Goal: Transaction & Acquisition: Purchase product/service

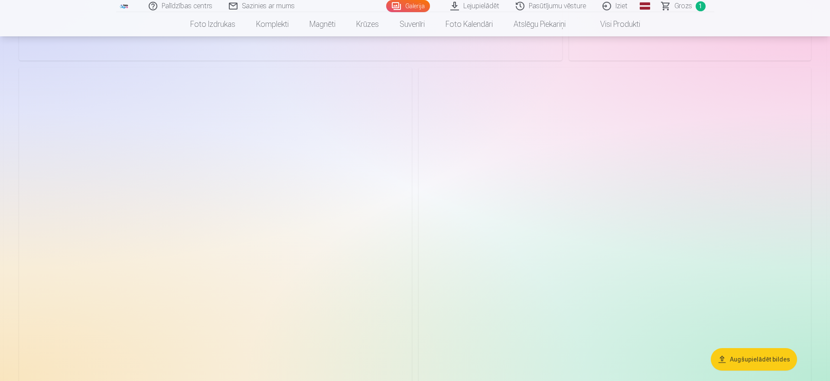
scroll to position [130, 0]
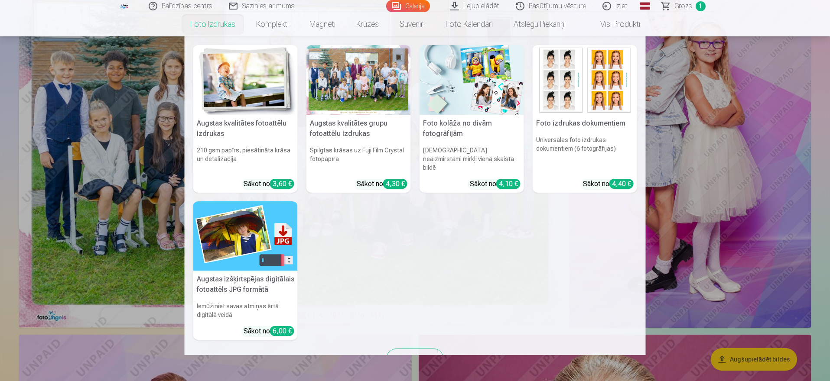
click at [218, 26] on link "Foto izdrukas" at bounding box center [213, 24] width 66 height 24
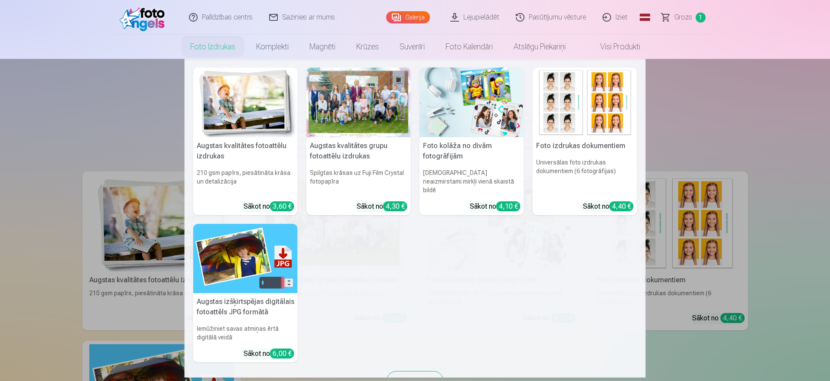
click at [213, 48] on link "Foto izdrukas" at bounding box center [213, 47] width 66 height 24
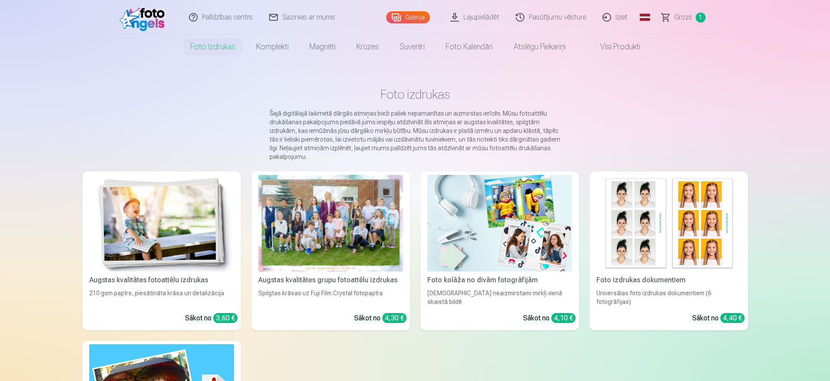
click at [414, 16] on link "Galerija" at bounding box center [408, 17] width 44 height 12
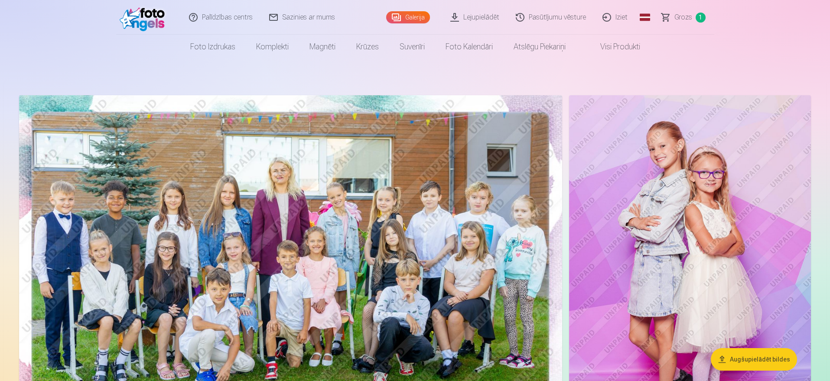
click at [608, 50] on link "Visi produkti" at bounding box center [613, 47] width 75 height 24
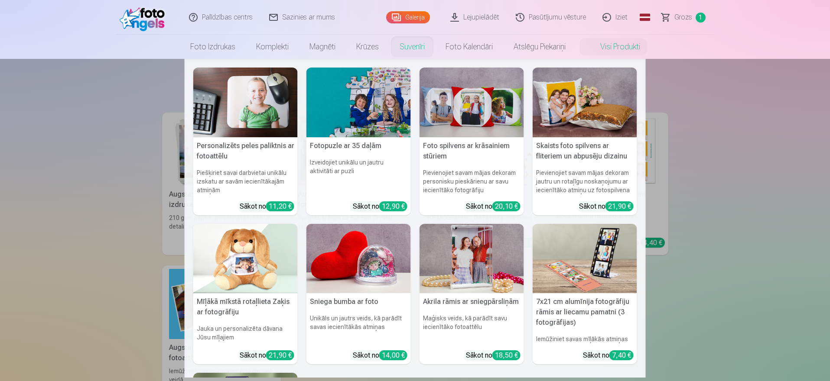
click at [350, 266] on img at bounding box center [358, 259] width 104 height 70
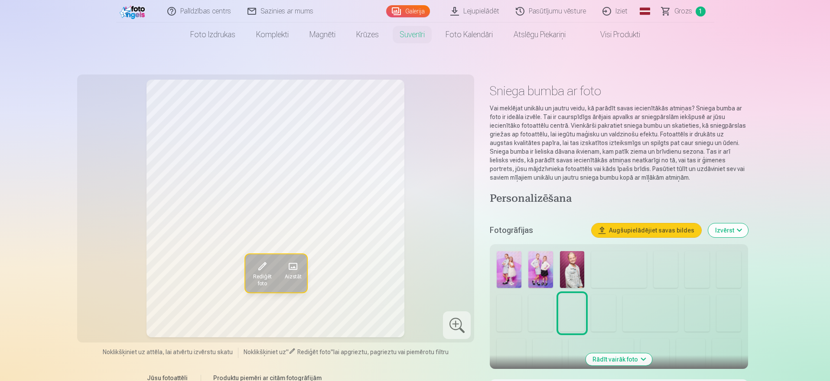
scroll to position [173, 0]
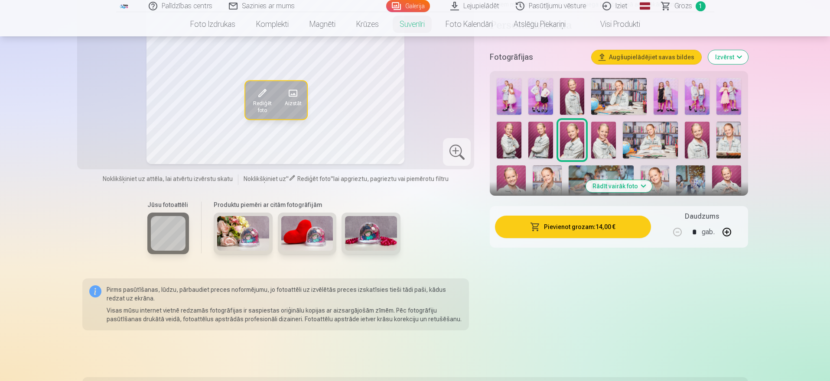
click at [239, 237] on img at bounding box center [243, 233] width 52 height 35
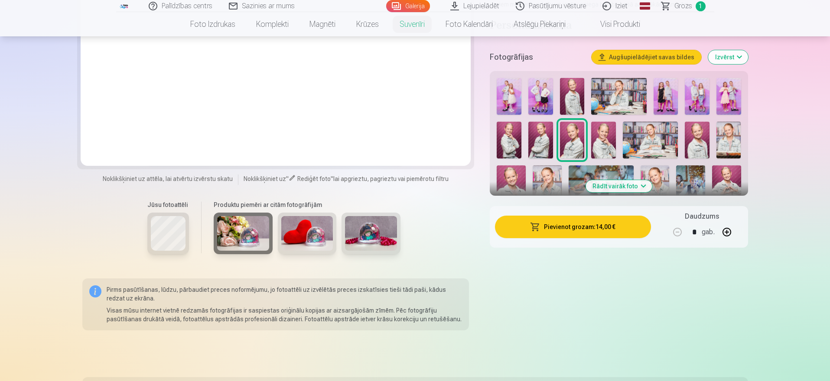
scroll to position [87, 0]
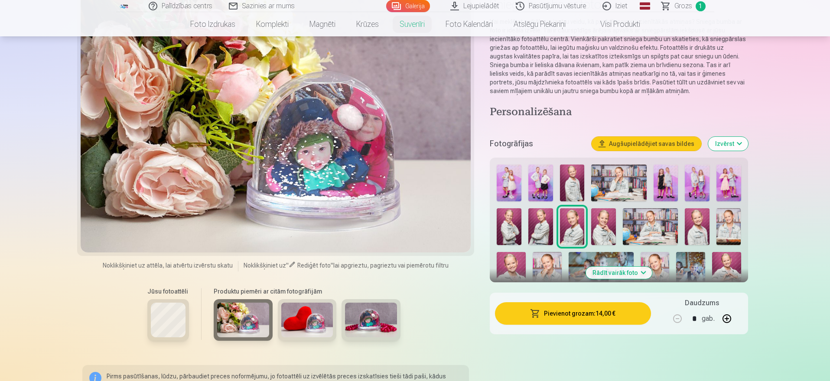
click at [311, 317] on img at bounding box center [307, 320] width 52 height 35
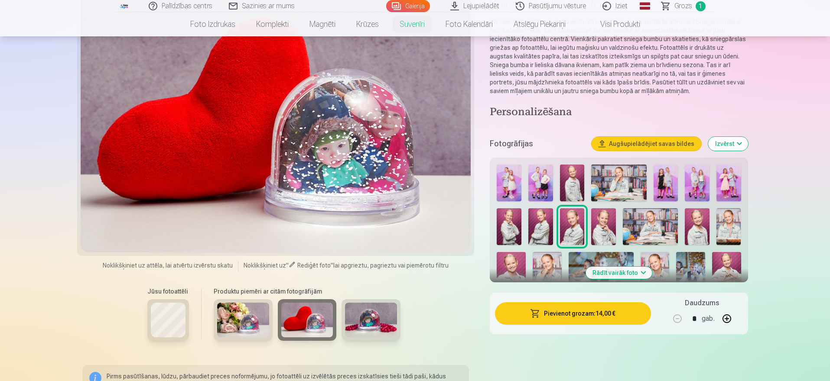
click at [363, 319] on img at bounding box center [371, 320] width 52 height 35
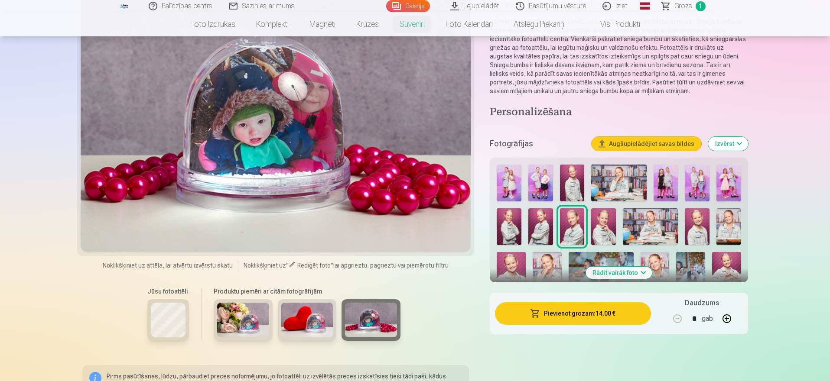
click at [307, 319] on img at bounding box center [307, 320] width 52 height 35
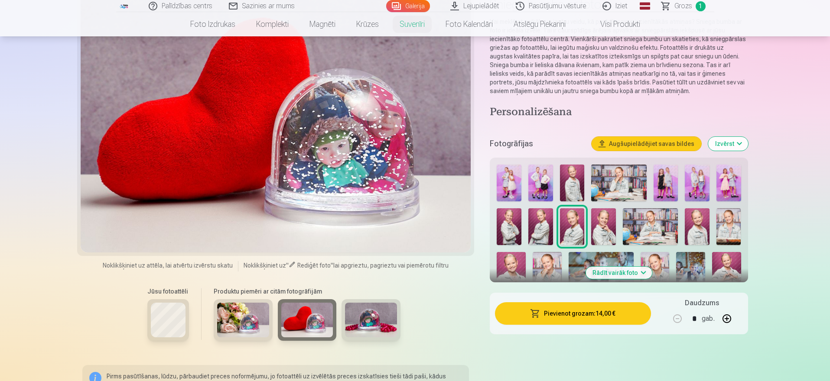
click at [251, 312] on img at bounding box center [243, 320] width 52 height 35
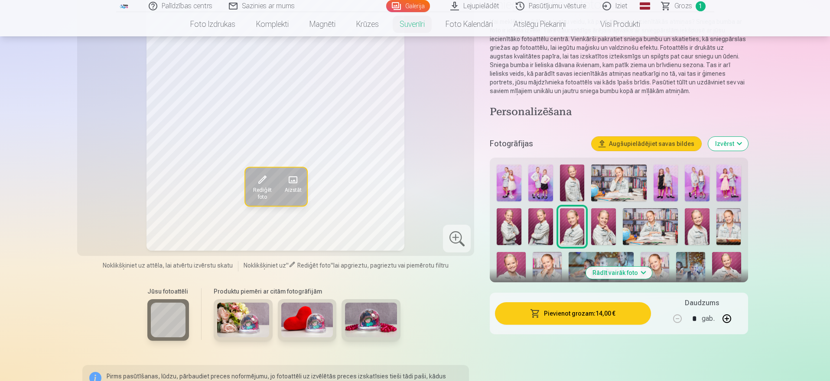
click at [244, 329] on img at bounding box center [243, 320] width 52 height 35
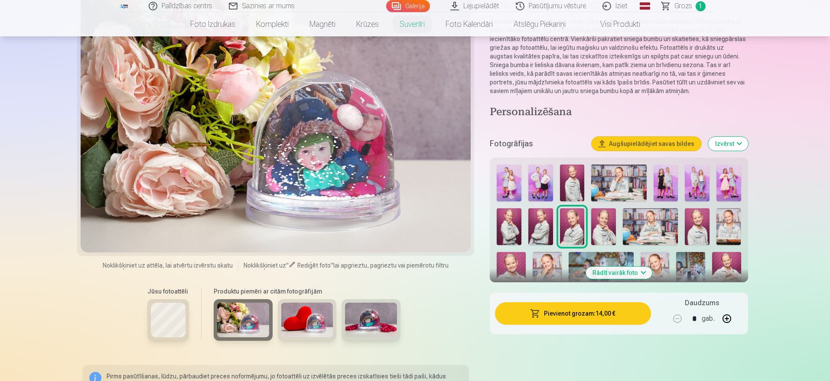
scroll to position [0, 0]
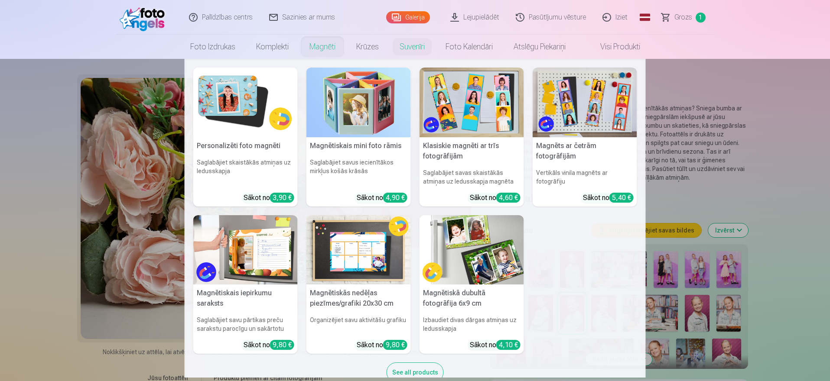
click at [322, 53] on link "Magnēti" at bounding box center [322, 47] width 47 height 24
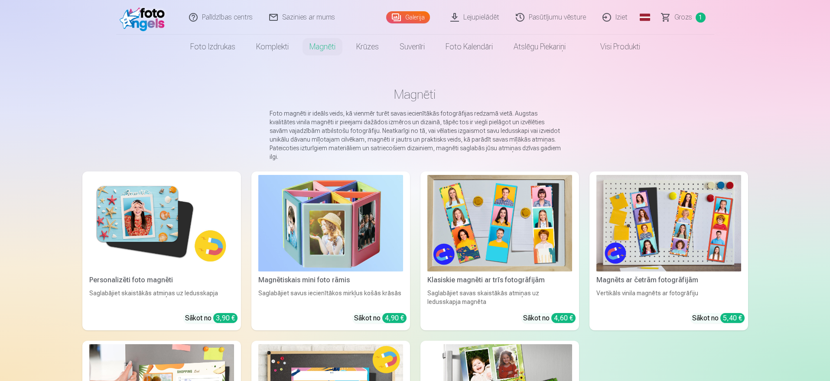
click at [166, 198] on img at bounding box center [161, 223] width 145 height 97
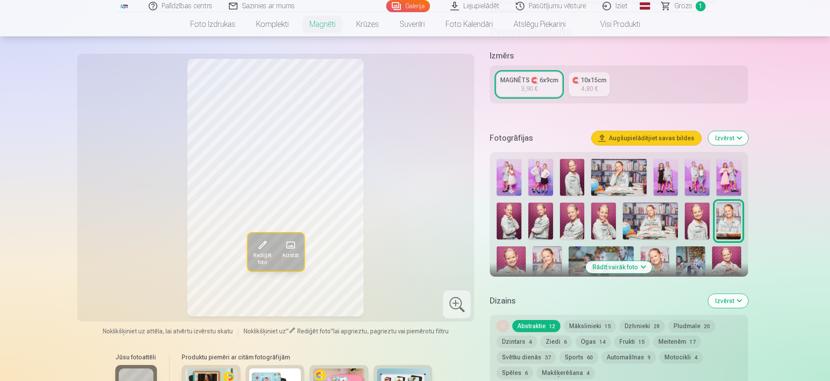
scroll to position [173, 0]
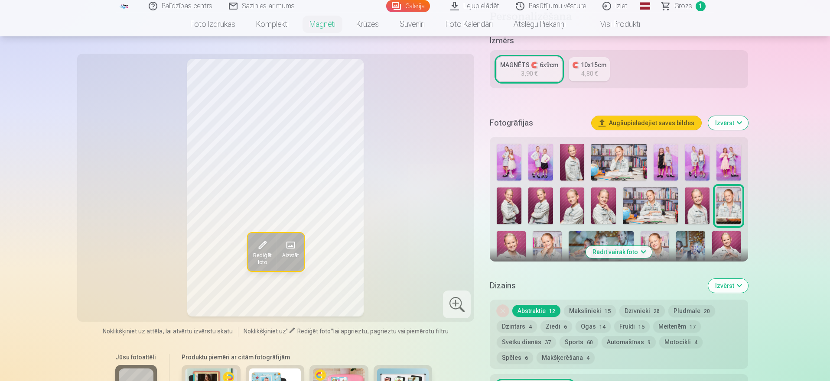
click at [606, 252] on button "Rādīt vairāk foto" at bounding box center [618, 252] width 66 height 12
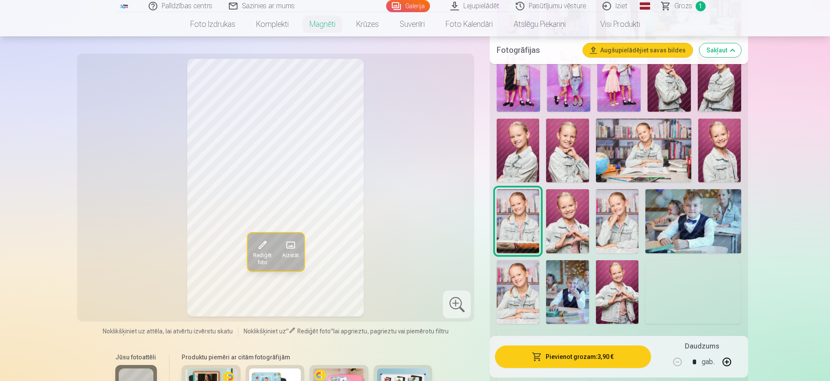
scroll to position [347, 0]
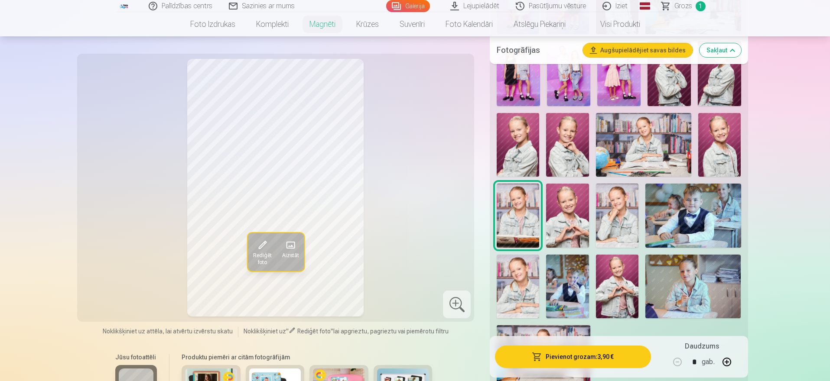
click at [715, 160] on img at bounding box center [719, 145] width 42 height 64
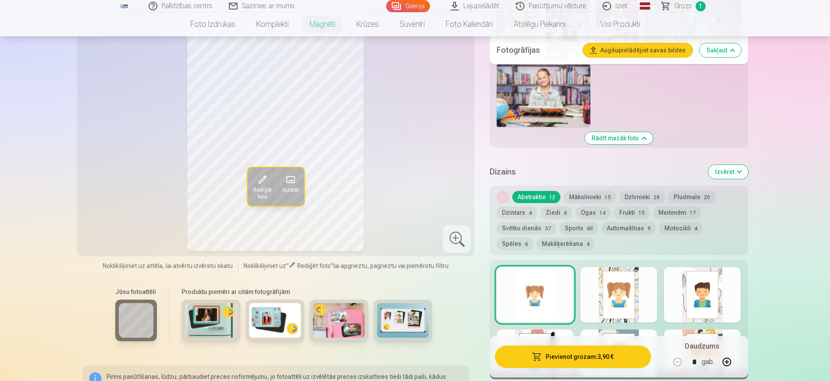
scroll to position [607, 0]
click at [728, 171] on button "Izvērst" at bounding box center [728, 173] width 40 height 14
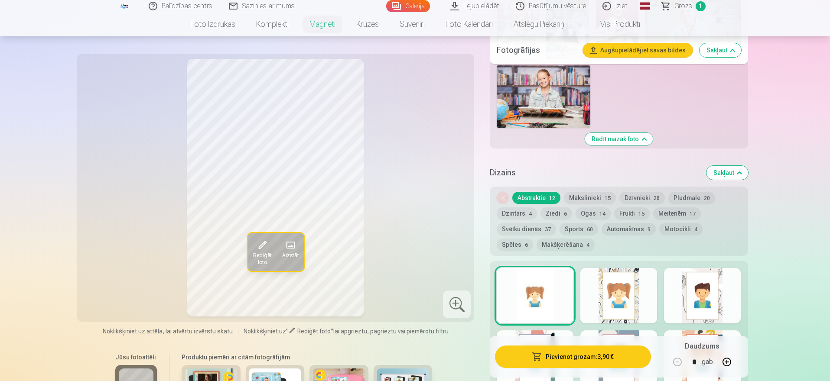
click at [732, 174] on button "Sakļaut" at bounding box center [727, 173] width 42 height 14
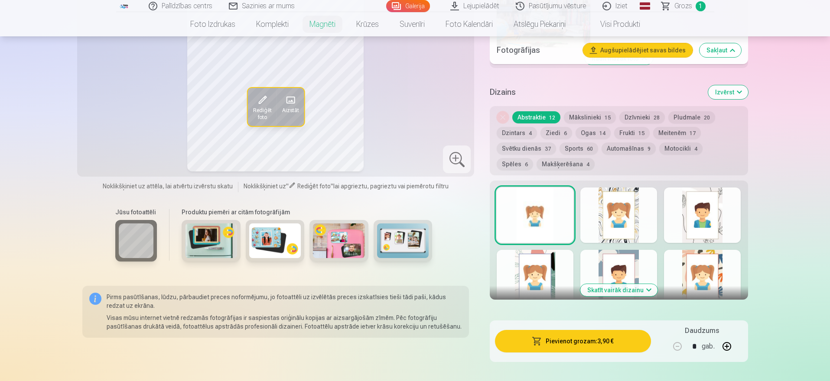
scroll to position [691, 0]
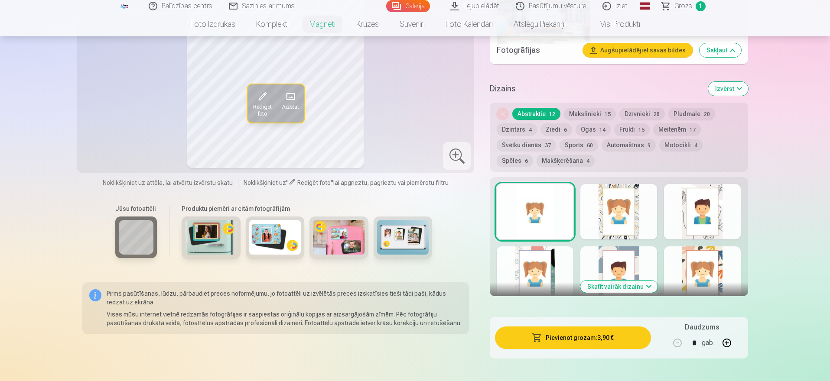
click at [729, 82] on button "Izvērst" at bounding box center [728, 89] width 40 height 14
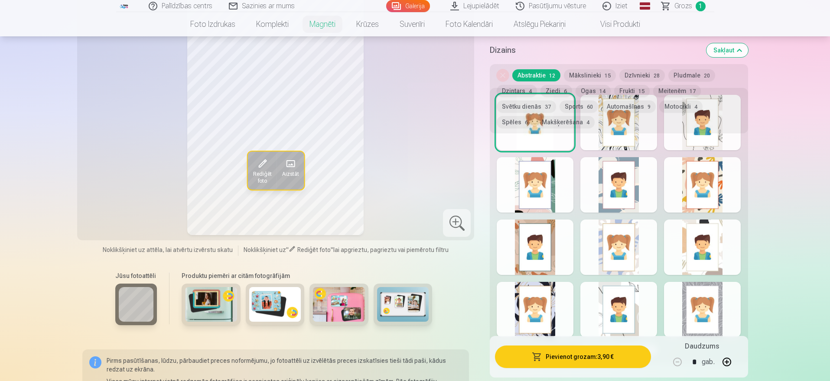
scroll to position [864, 0]
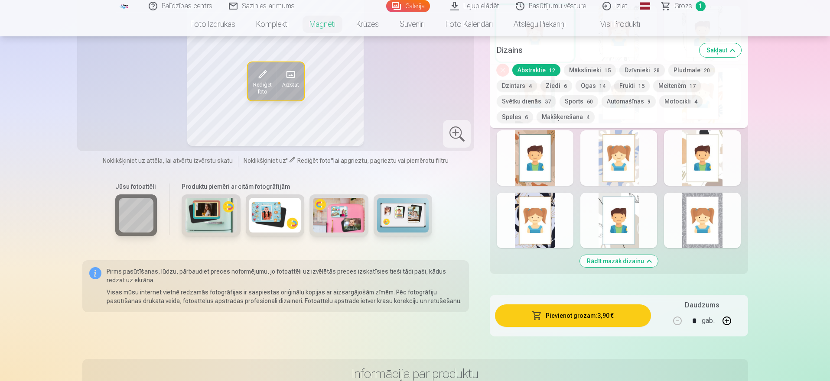
click at [727, 323] on button "button" at bounding box center [726, 321] width 21 height 21
type input "*"
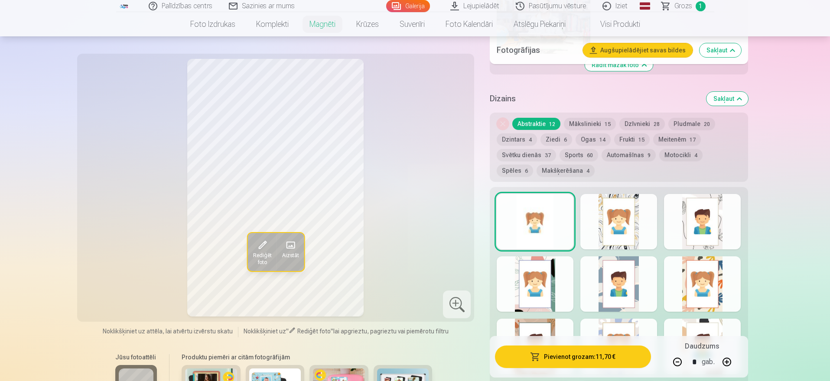
scroll to position [647, 0]
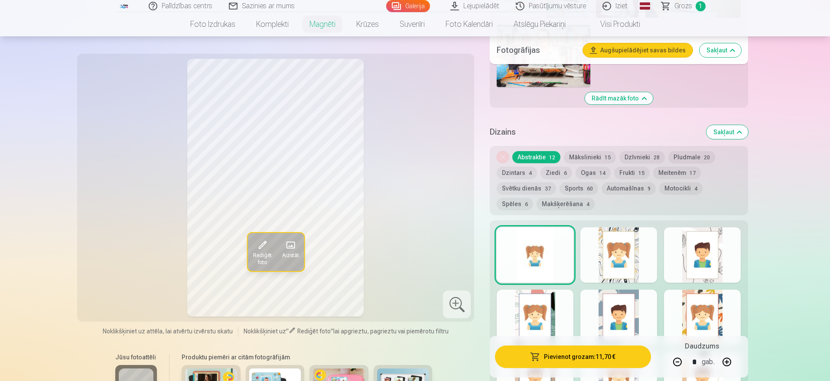
click at [260, 254] on span "Rediģēt foto" at bounding box center [262, 259] width 19 height 14
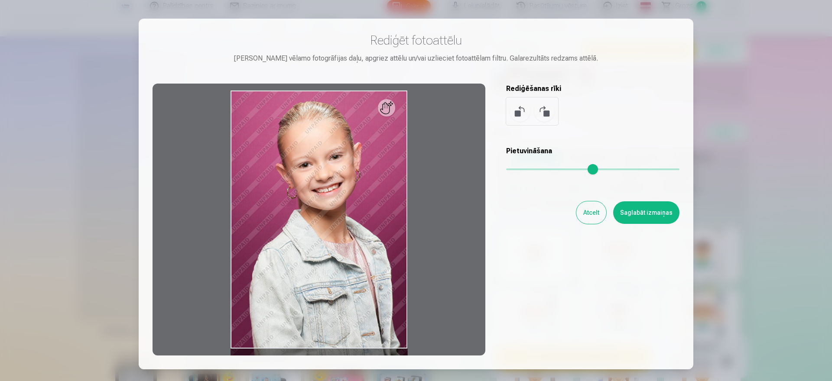
click at [617, 102] on div "Rediģēšanas rīki" at bounding box center [592, 105] width 173 height 42
click at [582, 215] on button "Atcelt" at bounding box center [591, 213] width 30 height 23
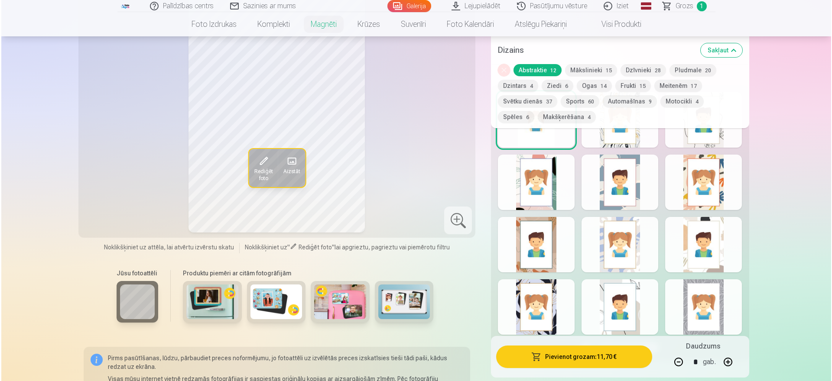
scroll to position [821, 0]
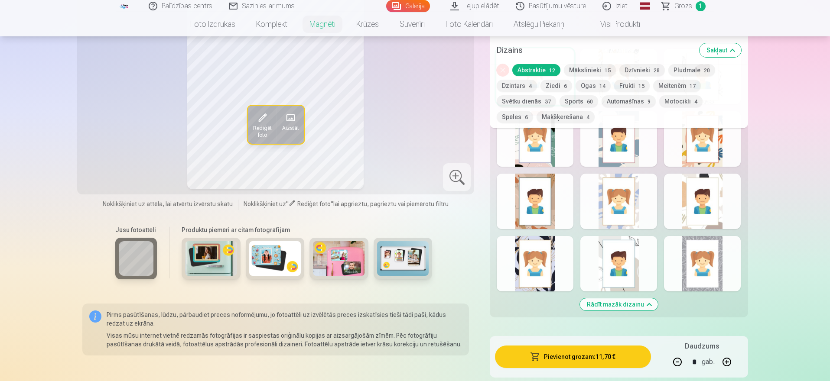
click at [569, 360] on button "Pievienot grozam : 11,70 €" at bounding box center [573, 357] width 156 height 23
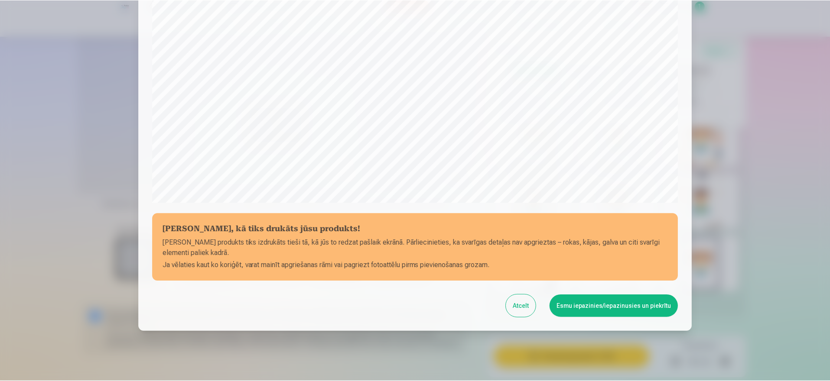
scroll to position [243, 0]
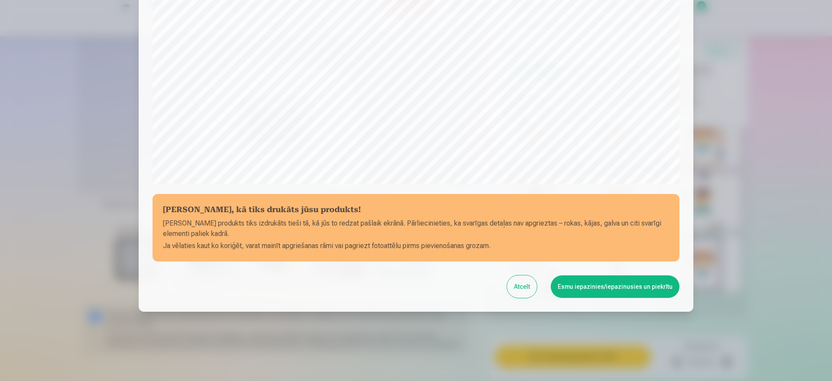
click at [609, 291] on button "Esmu iepazinies/iepazinusies un piekrītu" at bounding box center [615, 287] width 129 height 23
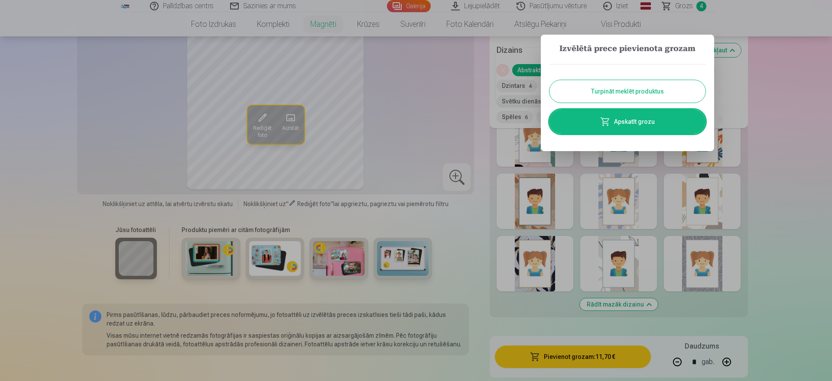
click at [656, 120] on link "Apskatīt grozu" at bounding box center [628, 122] width 156 height 24
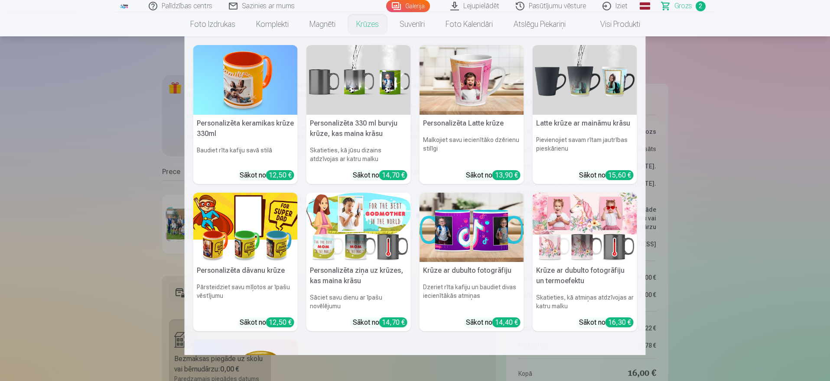
scroll to position [43, 0]
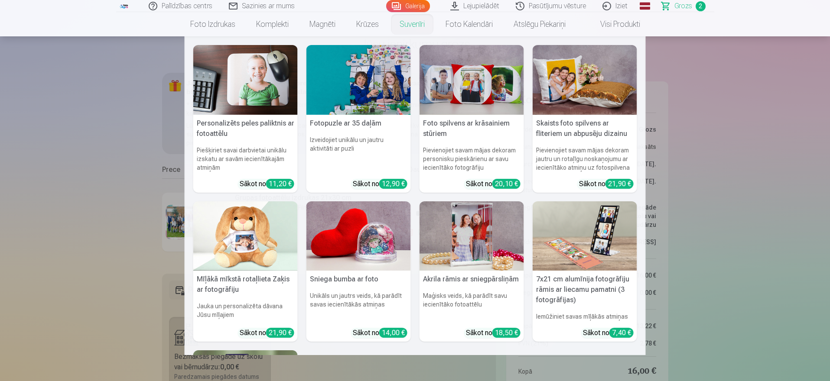
click at [491, 230] on img at bounding box center [472, 237] width 104 height 70
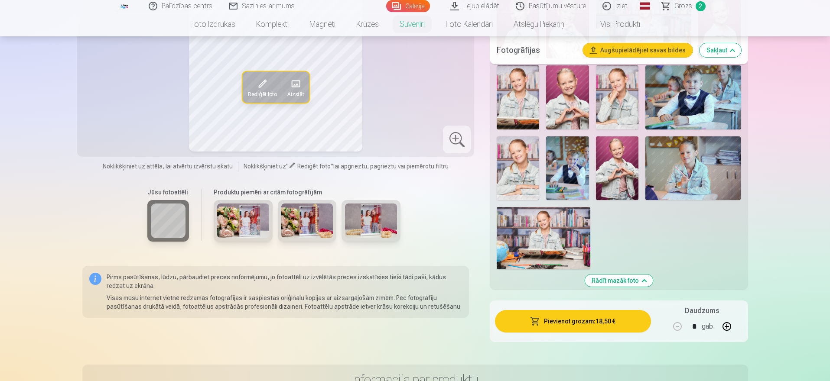
scroll to position [390, 0]
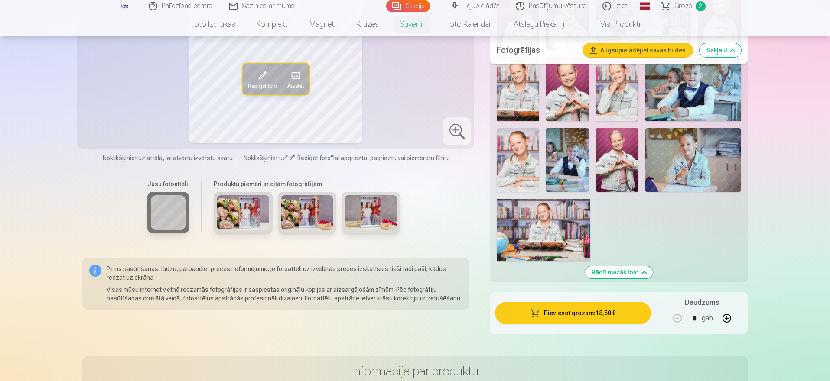
click at [247, 211] on img at bounding box center [243, 212] width 52 height 35
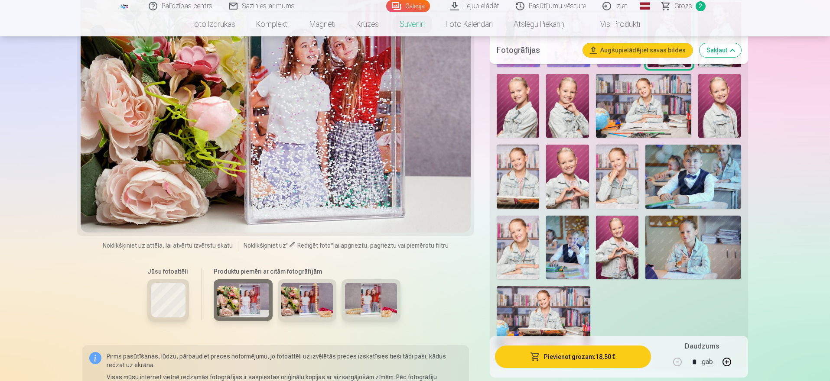
scroll to position [303, 0]
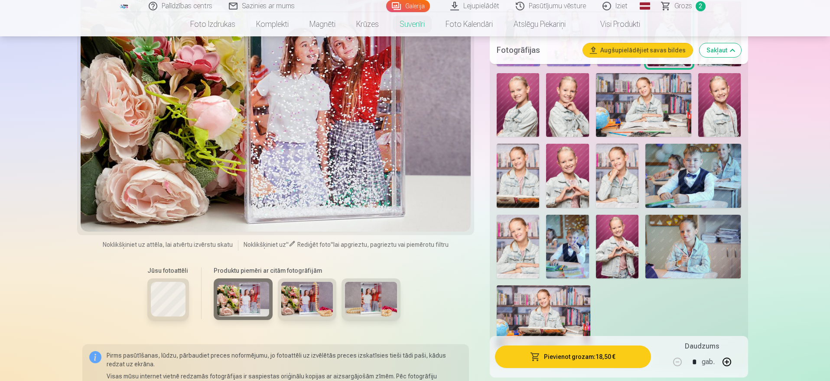
click at [301, 303] on img at bounding box center [307, 299] width 52 height 35
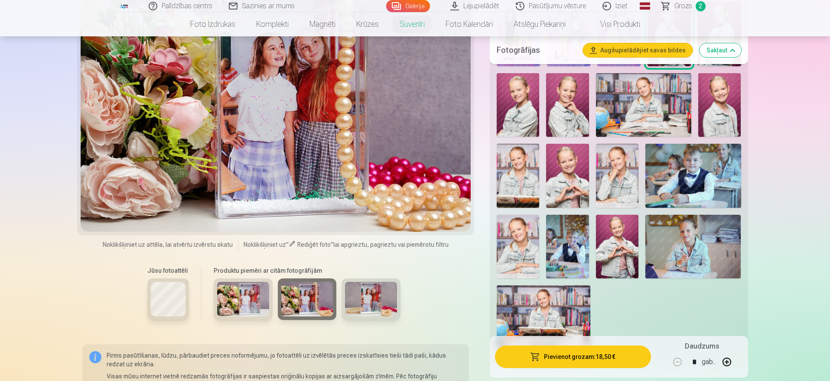
click at [363, 296] on img at bounding box center [371, 299] width 52 height 35
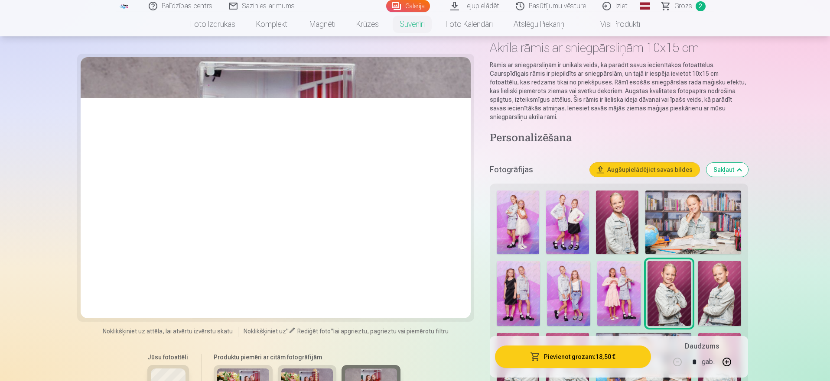
scroll to position [87, 0]
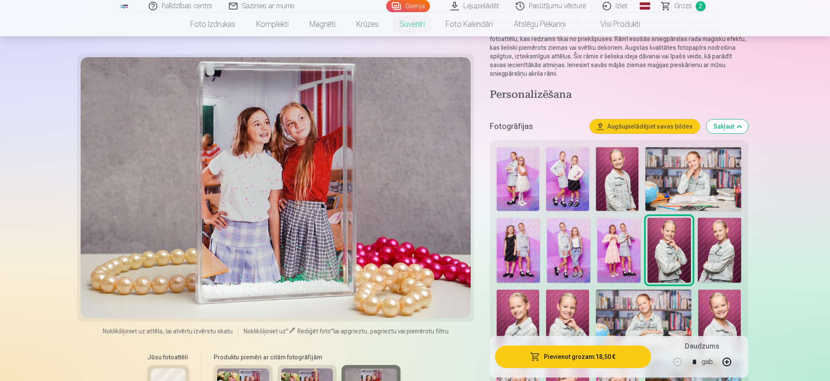
click at [513, 191] on img at bounding box center [518, 179] width 42 height 64
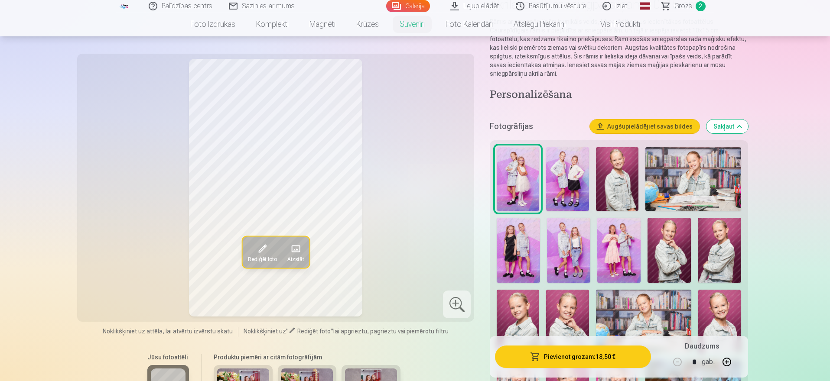
click at [569, 189] on img at bounding box center [567, 179] width 42 height 64
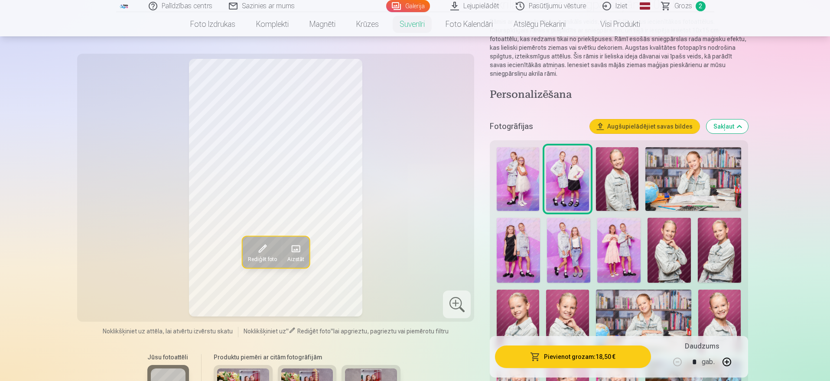
click at [618, 185] on img at bounding box center [617, 179] width 42 height 64
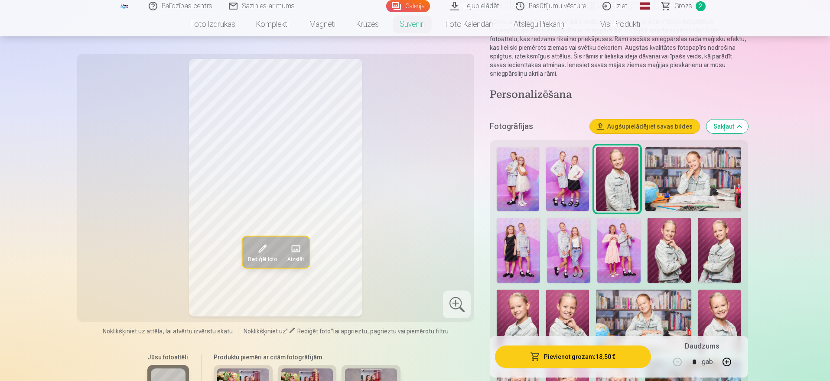
click at [718, 185] on img at bounding box center [693, 179] width 96 height 64
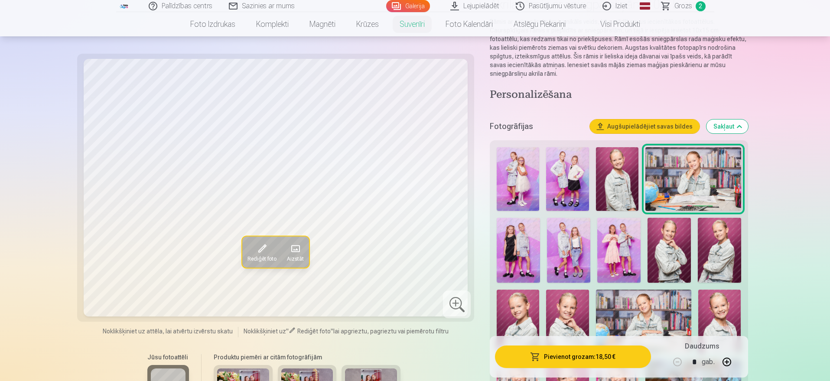
click at [524, 259] on img at bounding box center [518, 250] width 43 height 65
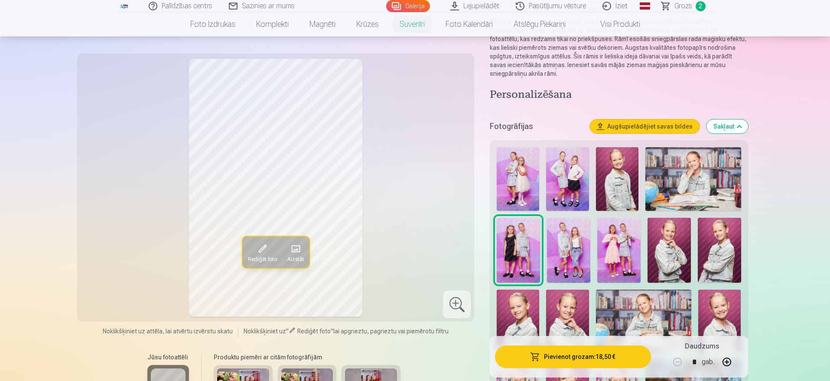
click at [569, 257] on img at bounding box center [568, 250] width 43 height 65
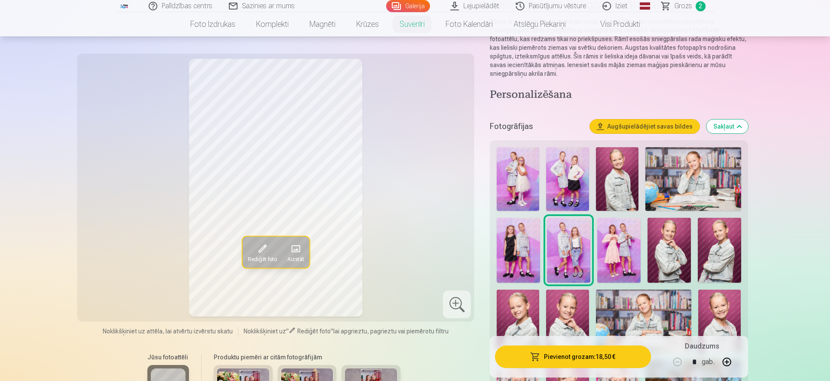
click at [625, 259] on img at bounding box center [618, 250] width 43 height 65
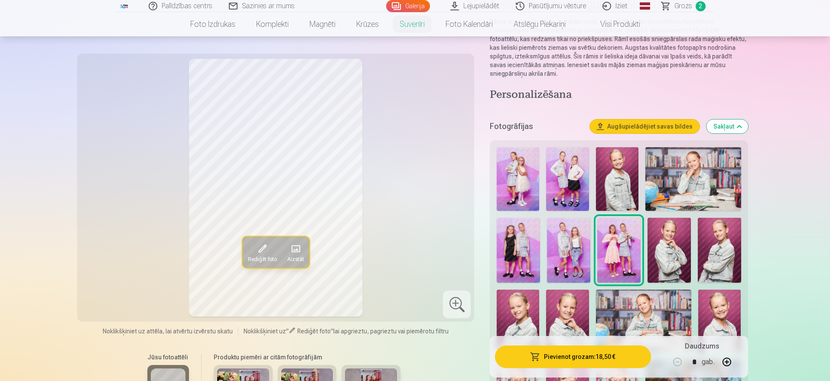
click at [665, 258] on img at bounding box center [668, 250] width 43 height 65
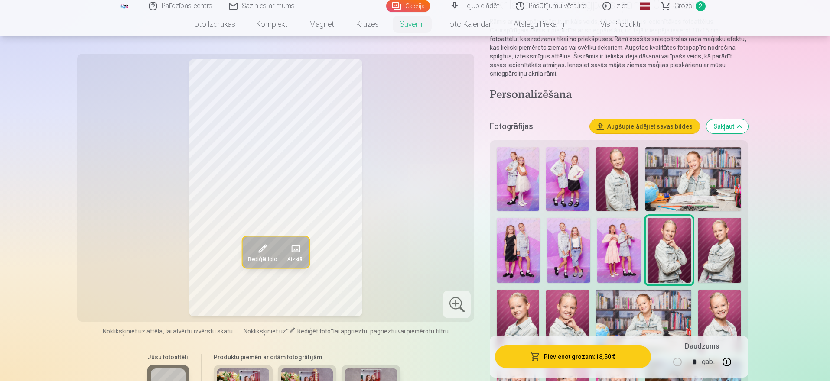
click at [705, 259] on img at bounding box center [719, 250] width 43 height 65
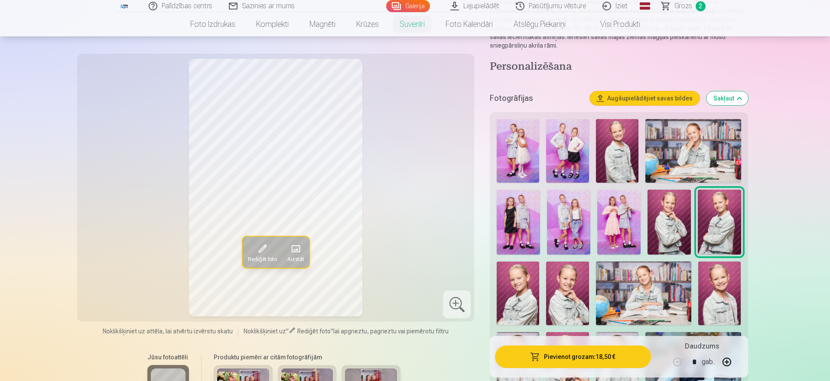
scroll to position [130, 0]
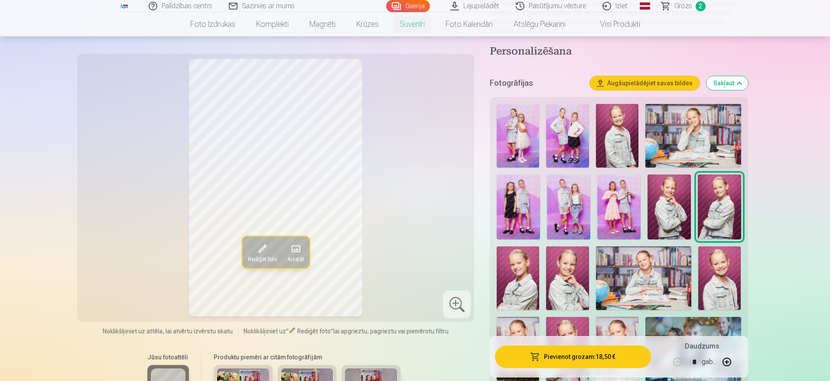
click at [658, 217] on img at bounding box center [668, 207] width 43 height 65
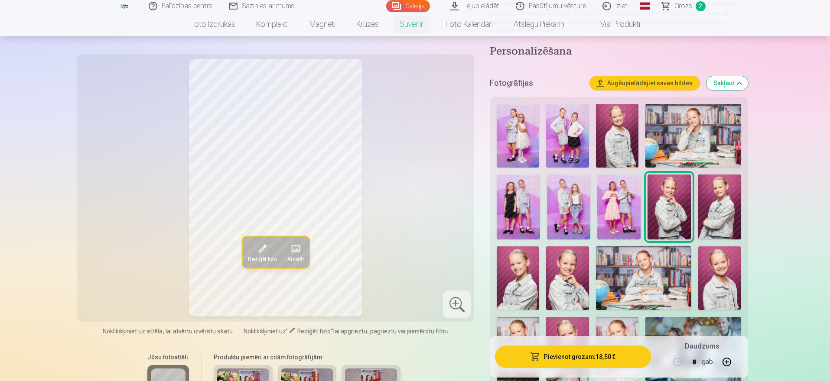
click at [533, 116] on img at bounding box center [518, 136] width 42 height 64
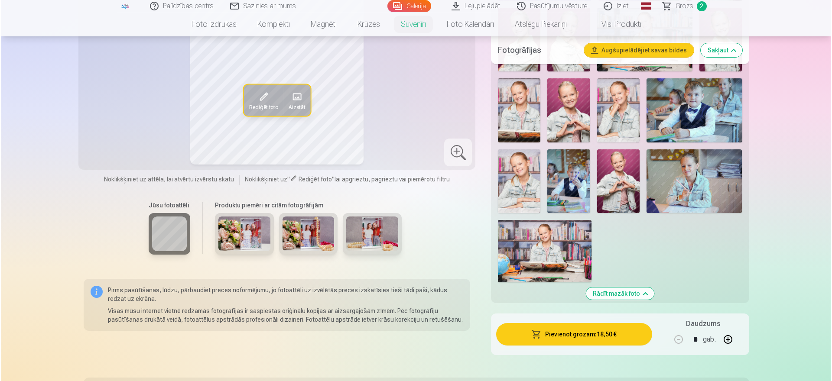
scroll to position [390, 0]
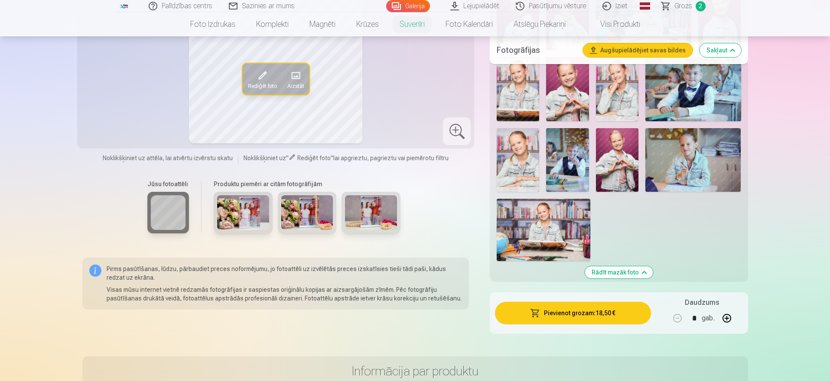
click at [563, 317] on button "Pievienot grozam : 18,50 €" at bounding box center [573, 313] width 156 height 23
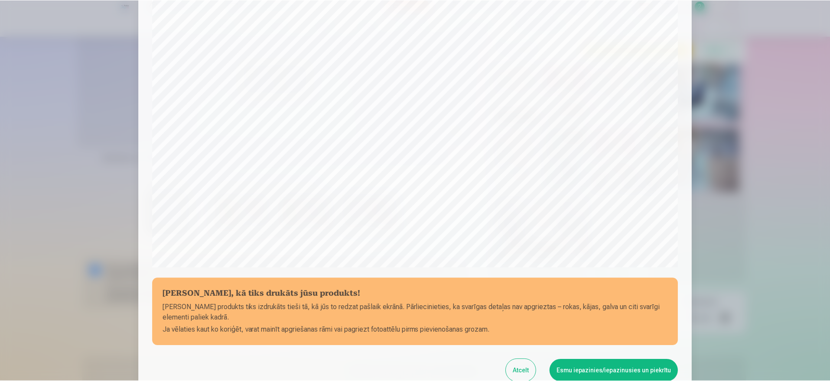
scroll to position [243, 0]
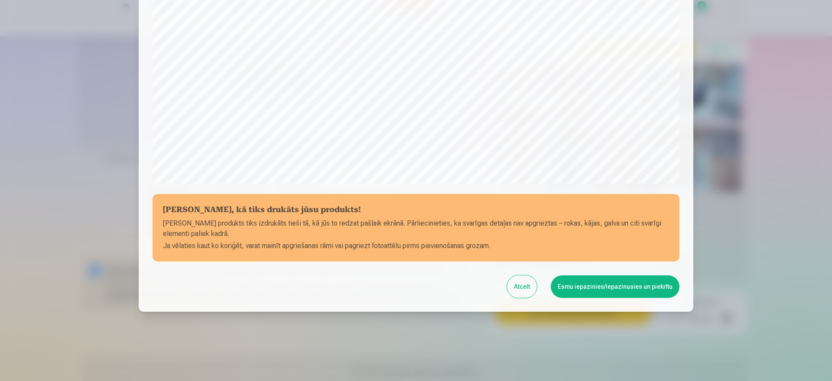
click at [616, 288] on button "Esmu iepazinies/iepazinusies un piekrītu" at bounding box center [615, 287] width 129 height 23
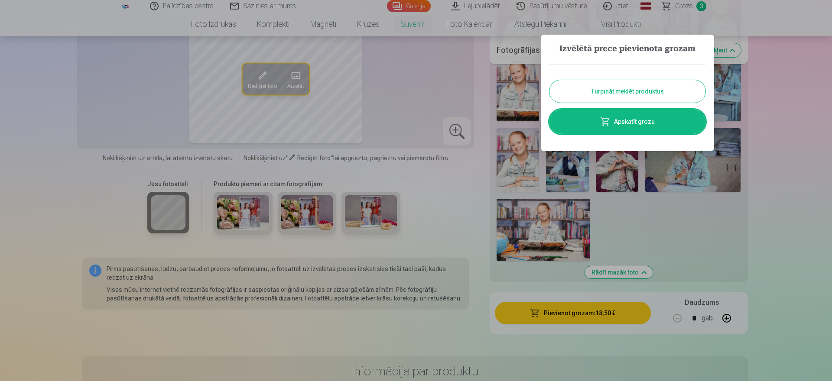
click at [639, 121] on link "Apskatīt grozu" at bounding box center [628, 122] width 156 height 24
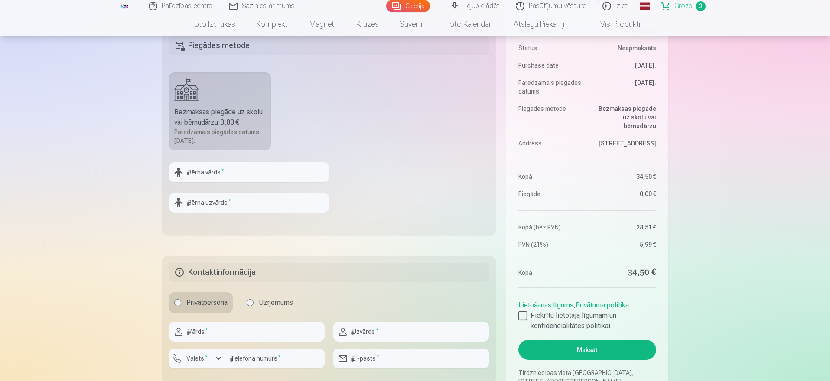
scroll to position [303, 0]
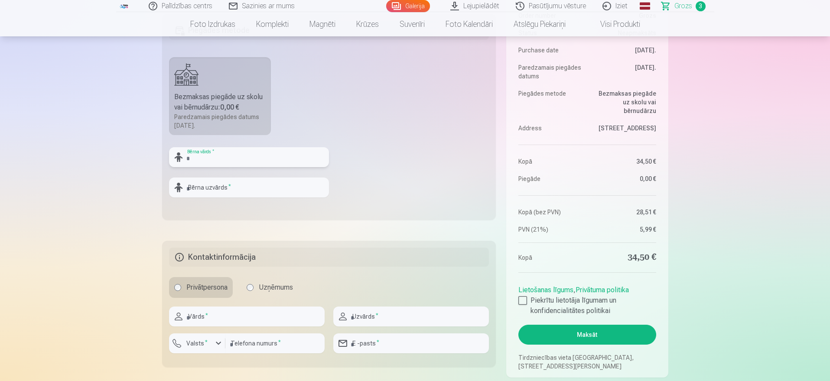
click at [244, 162] on input "text" at bounding box center [249, 157] width 160 height 20
click at [446, 152] on fieldset "Piegādes metode Bezmaksas piegāde uz skolu vai bērnudārzu : 0,00 € Paredzamais …" at bounding box center [329, 117] width 334 height 206
click at [216, 161] on input "text" at bounding box center [249, 157] width 160 height 20
type input "*****"
click at [208, 185] on input "text" at bounding box center [249, 188] width 160 height 20
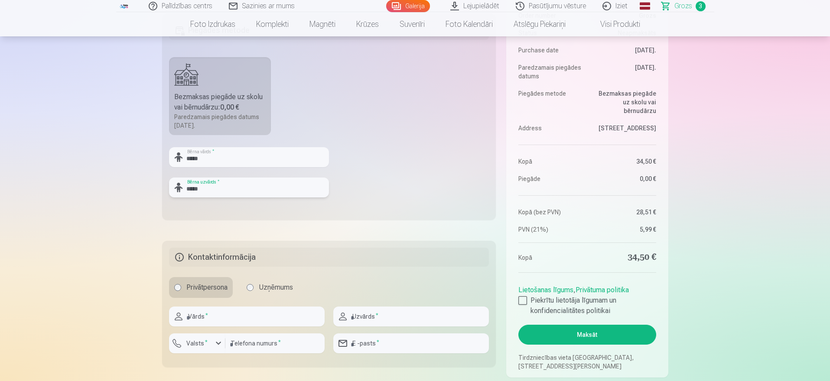
type input "*****"
click at [374, 184] on fieldset "Piegādes metode Bezmaksas piegāde uz skolu vai bērnudārzu : 0,00 € Paredzamais …" at bounding box center [329, 117] width 334 height 206
click at [232, 319] on input "text" at bounding box center [247, 317] width 156 height 20
type input "******"
type input "*****"
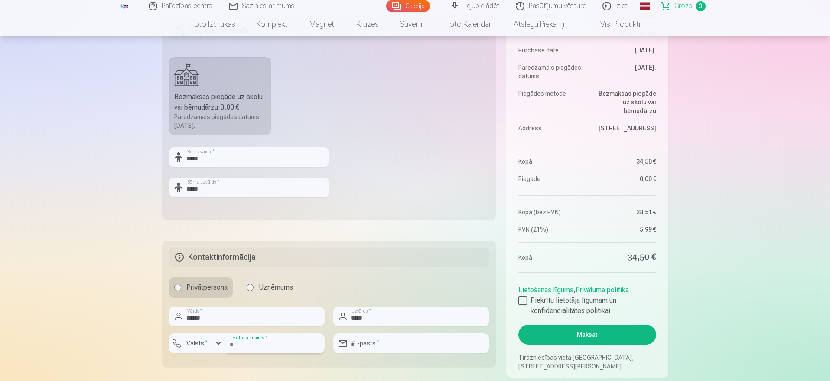
type input "********"
type input "**********"
click at [523, 300] on div at bounding box center [522, 300] width 9 height 9
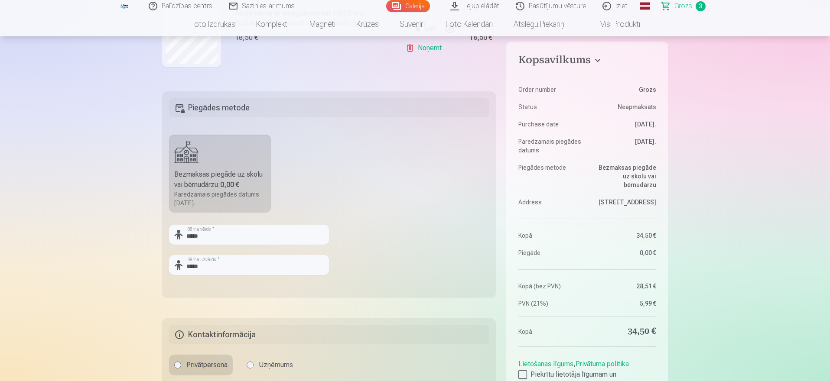
scroll to position [433, 0]
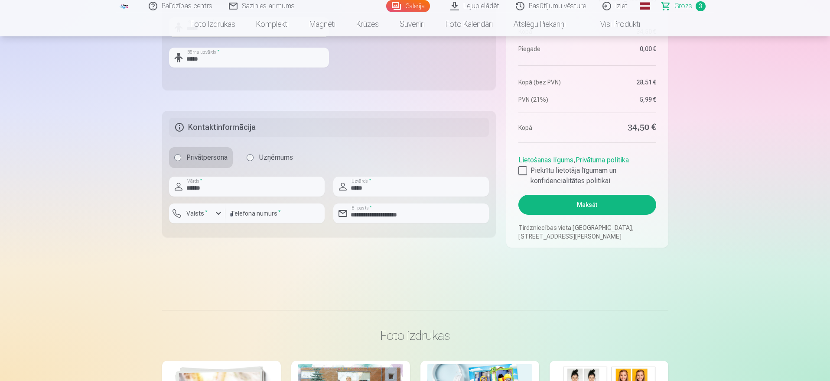
click at [588, 205] on button "Maksāt" at bounding box center [586, 205] width 137 height 20
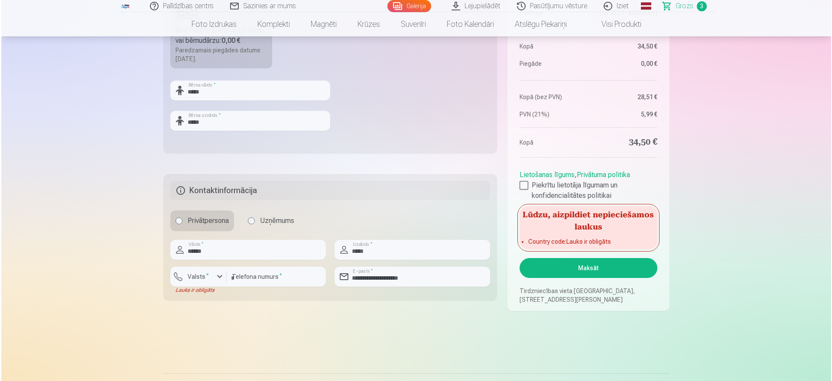
scroll to position [390, 0]
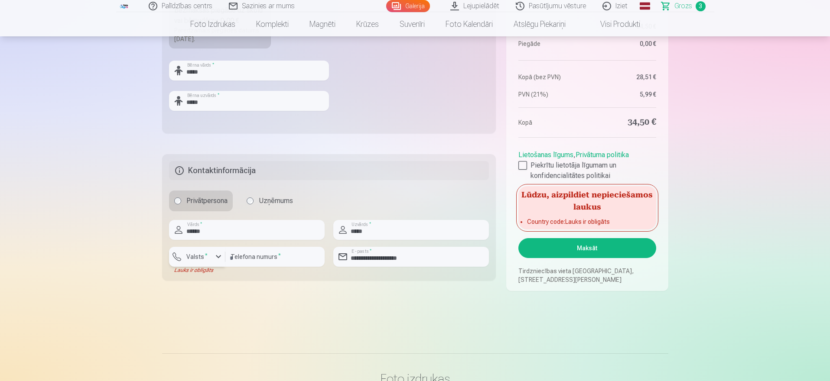
click at [215, 258] on div "button" at bounding box center [218, 257] width 10 height 10
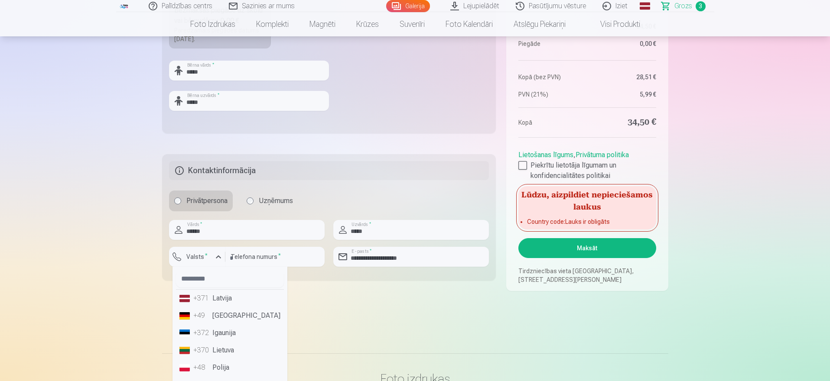
click at [222, 300] on li "+371 Latvija" at bounding box center [230, 298] width 108 height 17
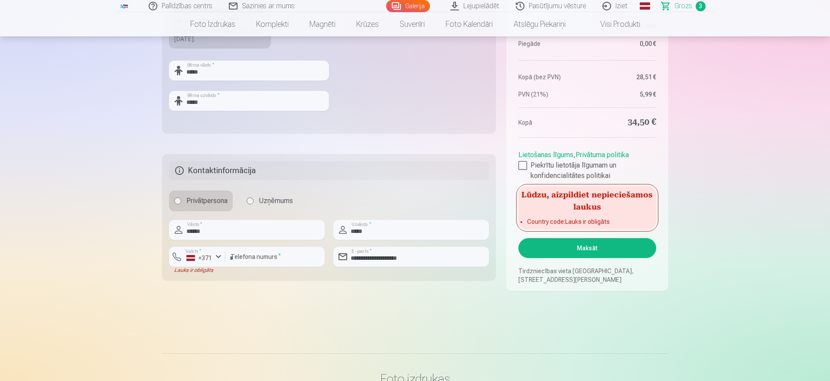
click at [599, 250] on button "Maksāt" at bounding box center [586, 248] width 137 height 20
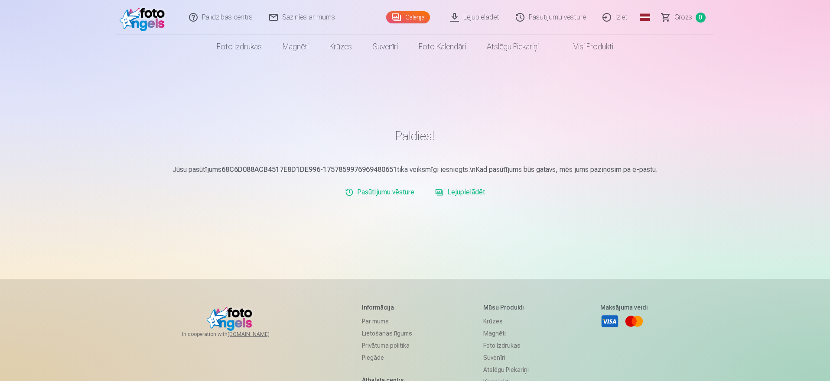
click at [453, 193] on link "Lejupielādēt" at bounding box center [460, 192] width 57 height 17
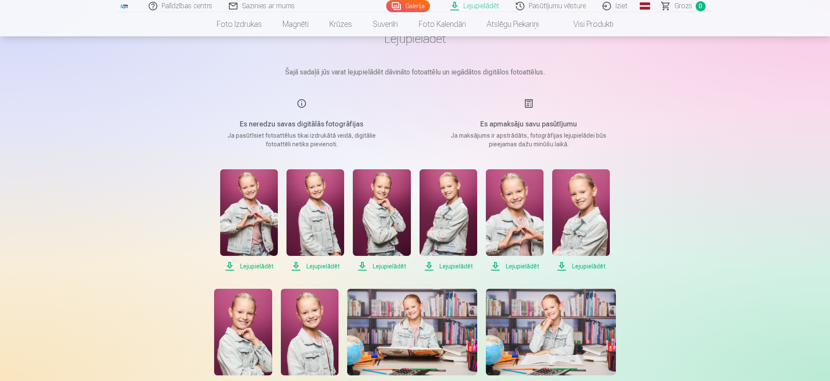
scroll to position [130, 0]
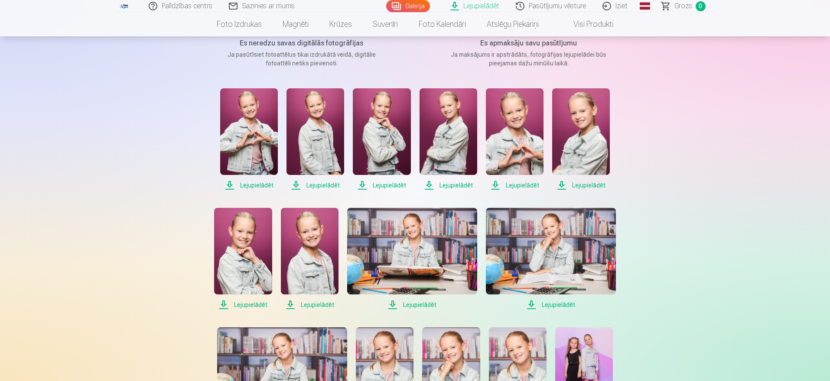
click at [247, 186] on span "Lejupielādēt" at bounding box center [249, 185] width 58 height 10
click at [315, 185] on span "Lejupielādēt" at bounding box center [315, 185] width 58 height 10
click at [388, 184] on span "Lejupielādēt" at bounding box center [382, 185] width 58 height 10
click at [449, 184] on span "Lejupielādēt" at bounding box center [449, 185] width 58 height 10
click at [517, 184] on span "Lejupielādēt" at bounding box center [515, 185] width 58 height 10
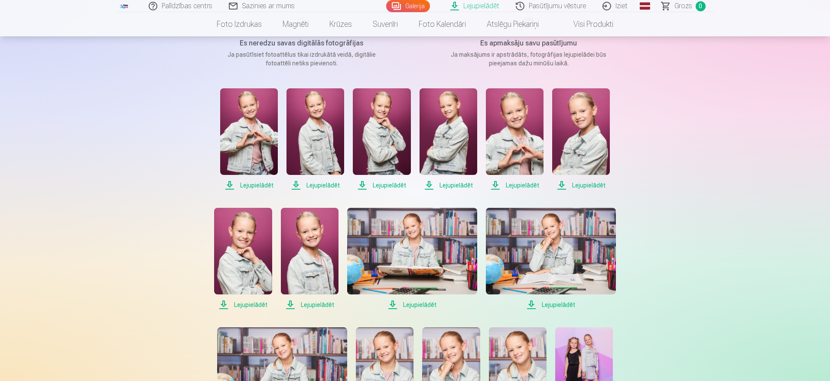
click at [584, 184] on span "Lejupielādēt" at bounding box center [581, 185] width 58 height 10
click at [242, 304] on span "Lejupielādēt" at bounding box center [243, 305] width 58 height 10
click at [318, 304] on span "Lejupielādēt" at bounding box center [310, 305] width 58 height 10
click at [410, 304] on span "Lejupielādēt" at bounding box center [412, 305] width 130 height 10
click at [554, 304] on span "Lejupielādēt" at bounding box center [551, 305] width 130 height 10
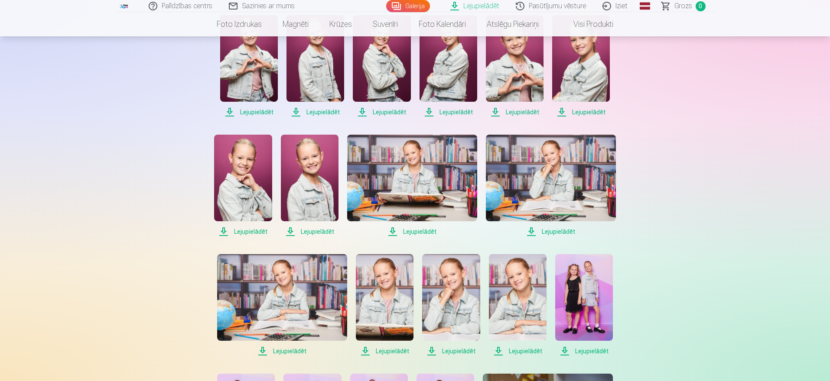
scroll to position [260, 0]
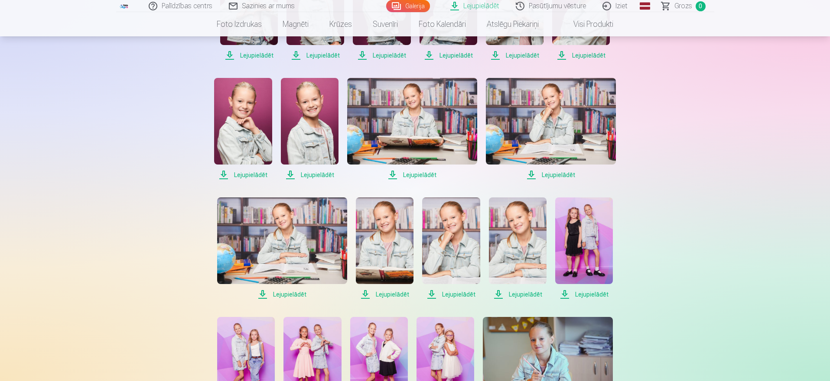
click at [291, 292] on span "Lejupielādēt" at bounding box center [282, 294] width 130 height 10
click at [384, 293] on span "Lejupielādēt" at bounding box center [385, 294] width 58 height 10
click at [460, 294] on span "Lejupielādēt" at bounding box center [451, 294] width 58 height 10
click at [522, 296] on span "Lejupielādēt" at bounding box center [518, 294] width 58 height 10
click at [590, 295] on span "Lejupielādēt" at bounding box center [584, 294] width 58 height 10
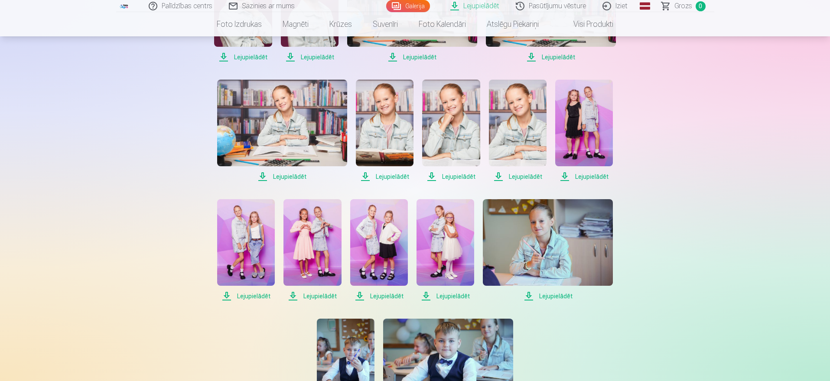
scroll to position [433, 0]
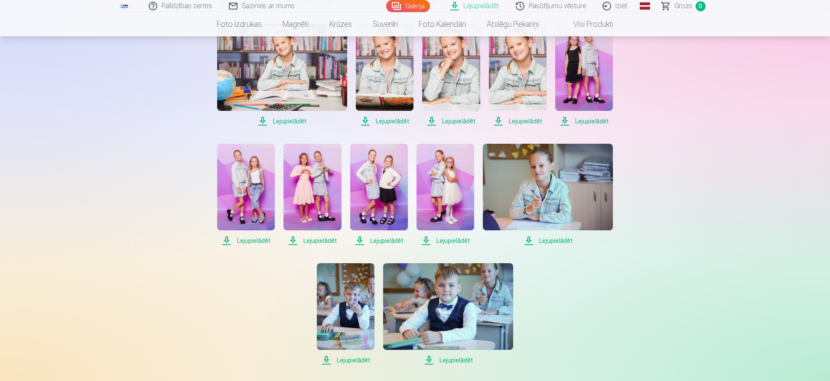
click at [242, 242] on span "Lejupielādēt" at bounding box center [246, 241] width 58 height 10
click at [315, 240] on span "Lejupielādēt" at bounding box center [312, 241] width 58 height 10
click at [388, 240] on span "Lejupielādēt" at bounding box center [379, 241] width 58 height 10
click at [448, 239] on span "Lejupielādēt" at bounding box center [445, 241] width 58 height 10
click at [556, 238] on span "Lejupielādēt" at bounding box center [548, 241] width 130 height 10
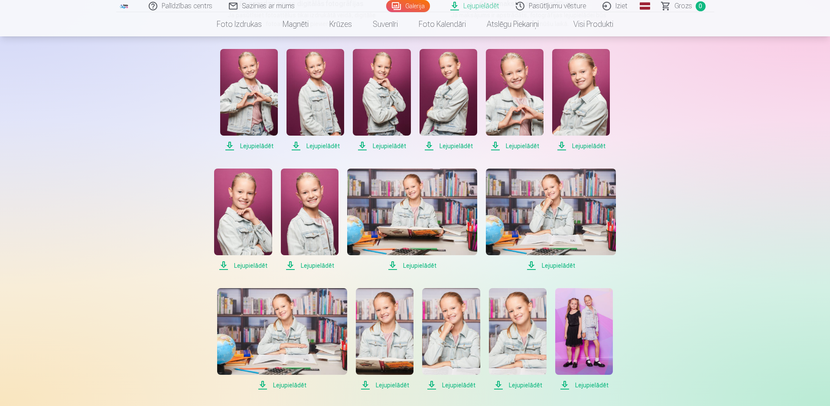
scroll to position [173, 0]
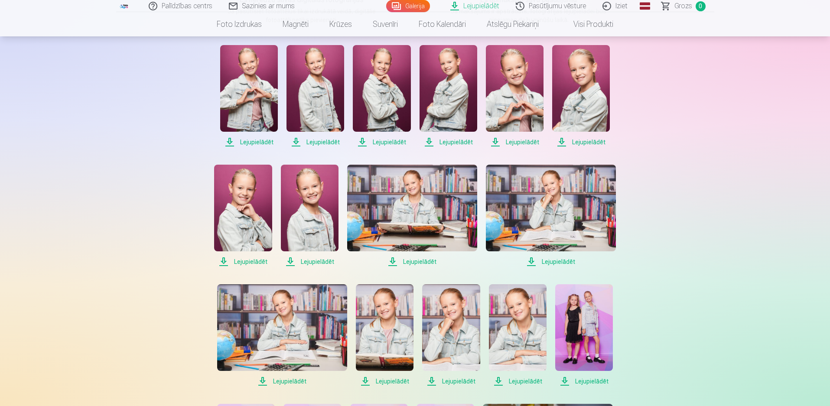
click at [245, 260] on span "Lejupielādēt" at bounding box center [243, 262] width 58 height 10
click at [222, 260] on span "Lejupielādēt" at bounding box center [243, 262] width 58 height 10
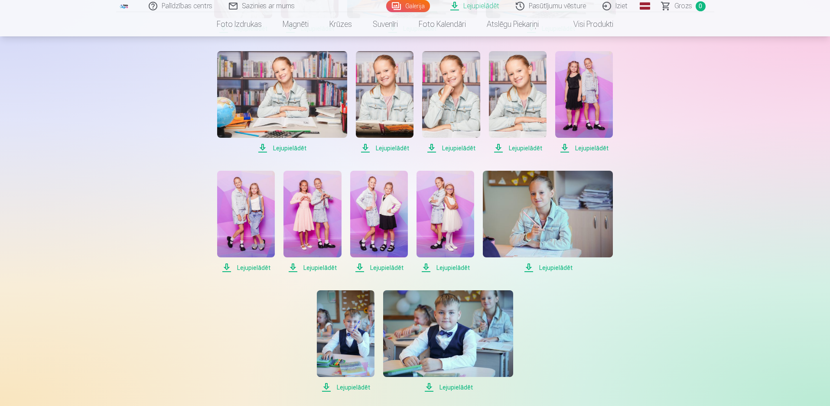
scroll to position [260, 0]
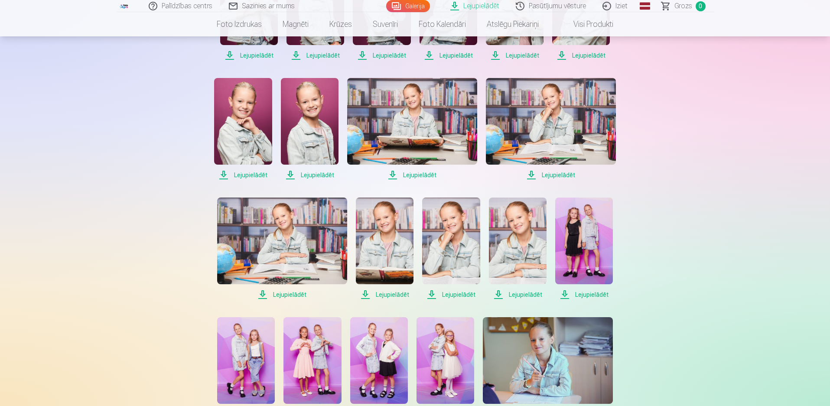
click at [472, 4] on link "Lejupielādēt" at bounding box center [474, 6] width 65 height 12
click at [223, 173] on span "Lejupielādēt" at bounding box center [243, 175] width 58 height 10
click at [227, 175] on span "Lejupielādēt" at bounding box center [243, 175] width 58 height 10
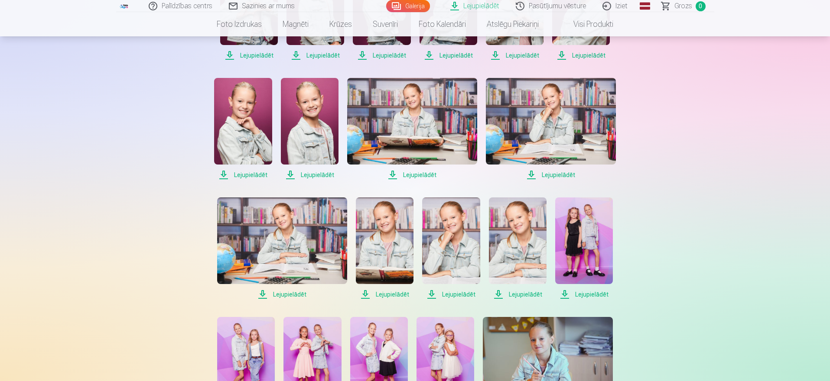
click at [290, 173] on span "Lejupielādēt" at bounding box center [310, 175] width 58 height 10
click at [393, 173] on span "Lejupielādēt" at bounding box center [412, 175] width 130 height 10
click at [531, 175] on span "Lejupielādēt" at bounding box center [551, 175] width 130 height 10
click at [261, 293] on span "Lejupielādēt" at bounding box center [282, 294] width 130 height 10
click at [360, 293] on span "Lejupielādēt" at bounding box center [385, 294] width 58 height 10
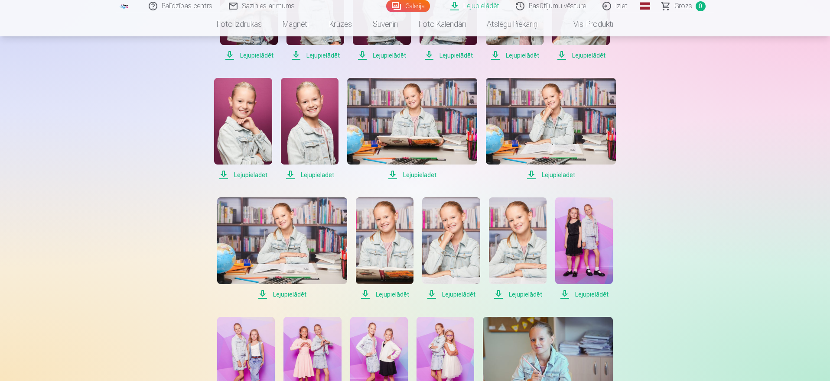
click at [430, 295] on span "Lejupielādēt" at bounding box center [451, 294] width 58 height 10
click at [495, 294] on span "Lejupielādēt" at bounding box center [518, 294] width 58 height 10
click at [563, 295] on span "Lejupielādēt" at bounding box center [584, 294] width 58 height 10
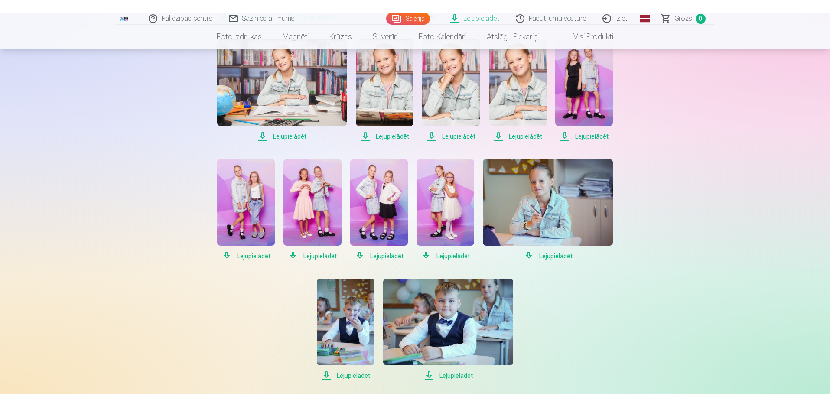
scroll to position [433, 0]
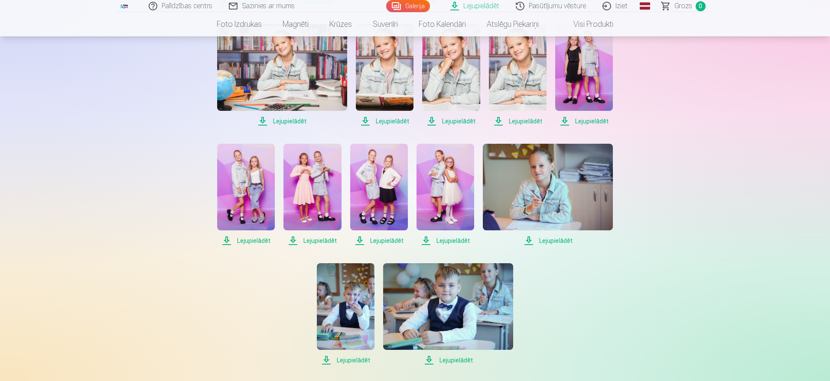
click at [224, 240] on span "Lejupielādēt" at bounding box center [246, 241] width 58 height 10
click at [293, 239] on span "Lejupielādēt" at bounding box center [312, 241] width 58 height 10
click at [356, 240] on span "Lejupielādēt" at bounding box center [379, 241] width 58 height 10
click at [425, 241] on span "Lejupielādēt" at bounding box center [445, 241] width 58 height 10
click at [530, 241] on span "Lejupielādēt" at bounding box center [548, 241] width 130 height 10
